Goal: Navigation & Orientation: Understand site structure

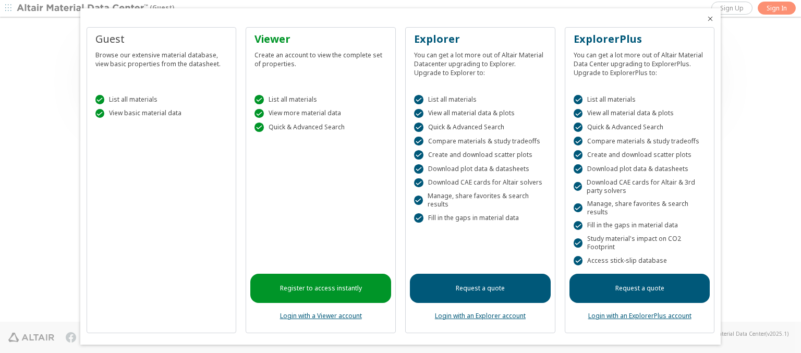
click at [706, 19] on icon "Close" at bounding box center [710, 19] width 8 height 8
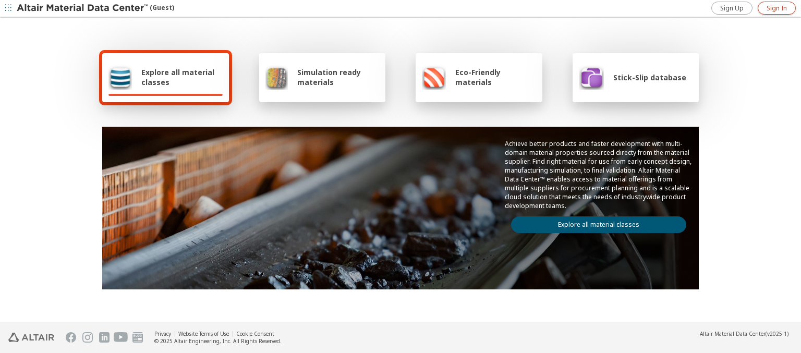
click at [776, 8] on span "Sign In" at bounding box center [777, 8] width 20 height 8
click at [83, 8] on img at bounding box center [83, 8] width 133 height 10
click at [178, 77] on span "Explore all material classes" at bounding box center [181, 77] width 81 height 20
click at [594, 222] on link "Explore all material classes" at bounding box center [598, 224] width 175 height 17
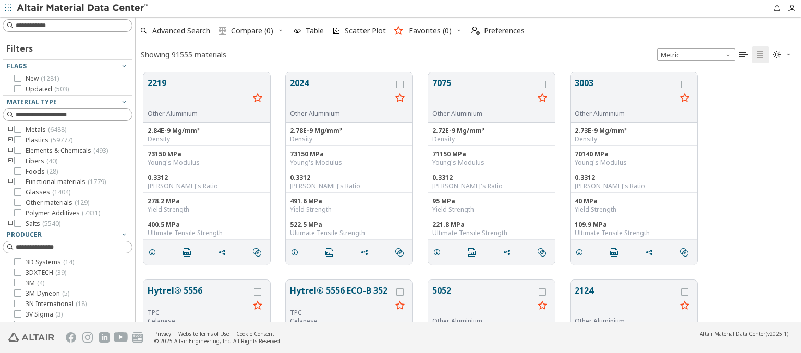
scroll to position [249, 657]
click at [495, 31] on span "Preferences" at bounding box center [504, 30] width 41 height 7
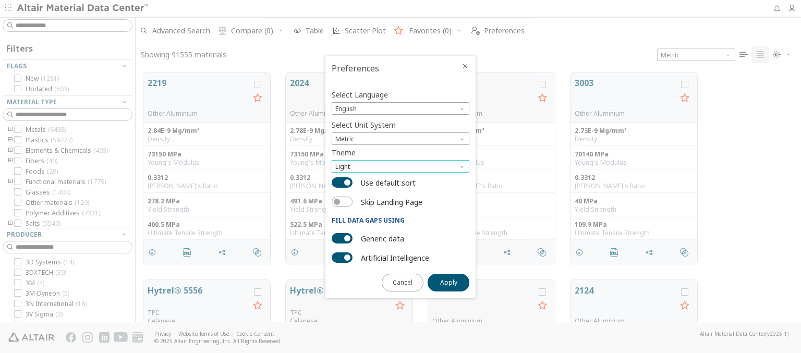
click at [400, 166] on span "Light" at bounding box center [401, 166] width 138 height 13
click at [343, 204] on span "Dark" at bounding box center [343, 204] width 14 height 8
click at [448, 282] on span "Apply" at bounding box center [448, 282] width 17 height 8
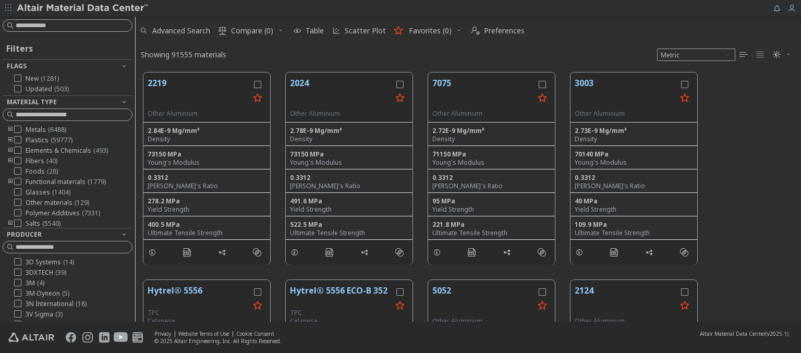
click at [83, 8] on img at bounding box center [83, 8] width 133 height 10
